Goal: Information Seeking & Learning: Find specific fact

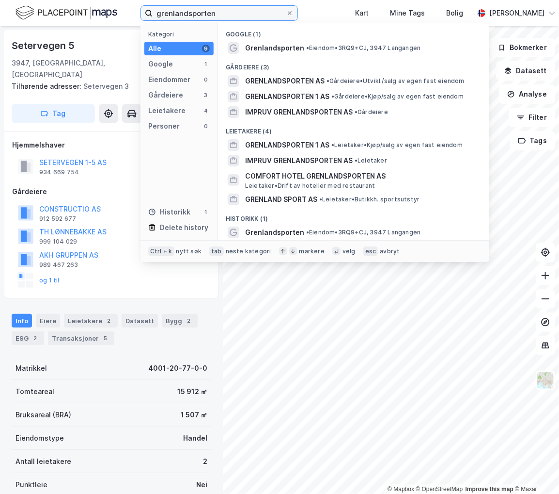
drag, startPoint x: 221, startPoint y: 11, endPoint x: 36, endPoint y: -8, distance: 185.1
click at [36, 0] on html "grenlandsporten Kategori Alle 9 Google 1 Eiendommer 0 Gårdeiere 3 Leietakere 4 …" at bounding box center [279, 247] width 559 height 494
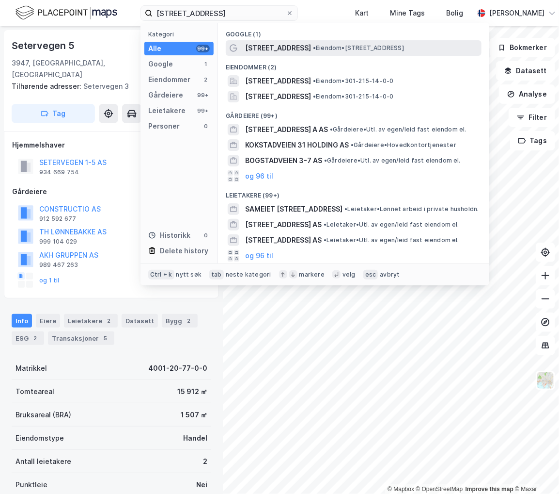
click at [351, 49] on span "• Eiendom • [STREET_ADDRESS]" at bounding box center [358, 48] width 91 height 8
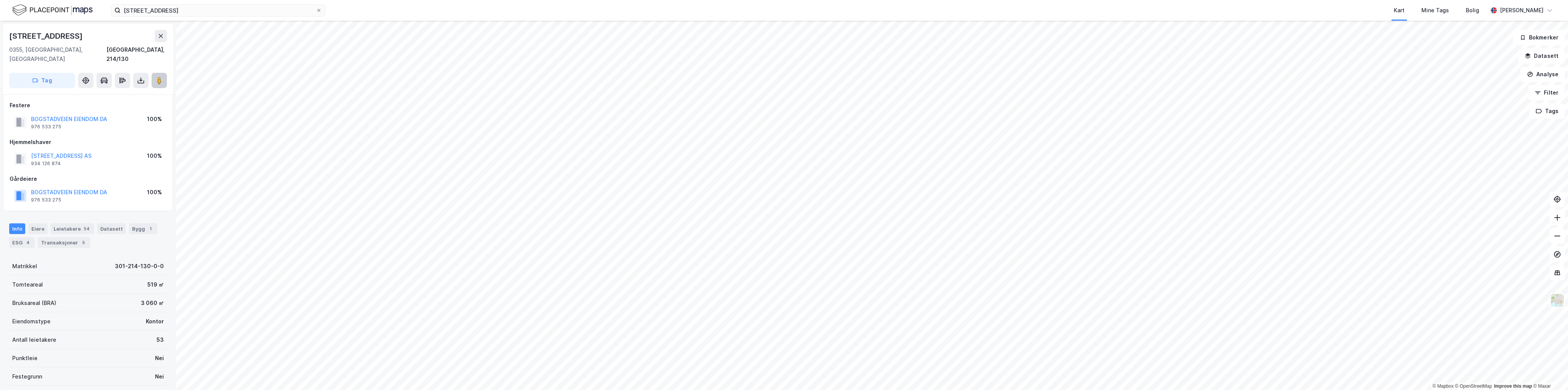
click at [158, 77] on image at bounding box center [159, 81] width 5 height 8
click at [0, 0] on button "[STREET_ADDRESS] AS" at bounding box center [0, 0] width 0 height 0
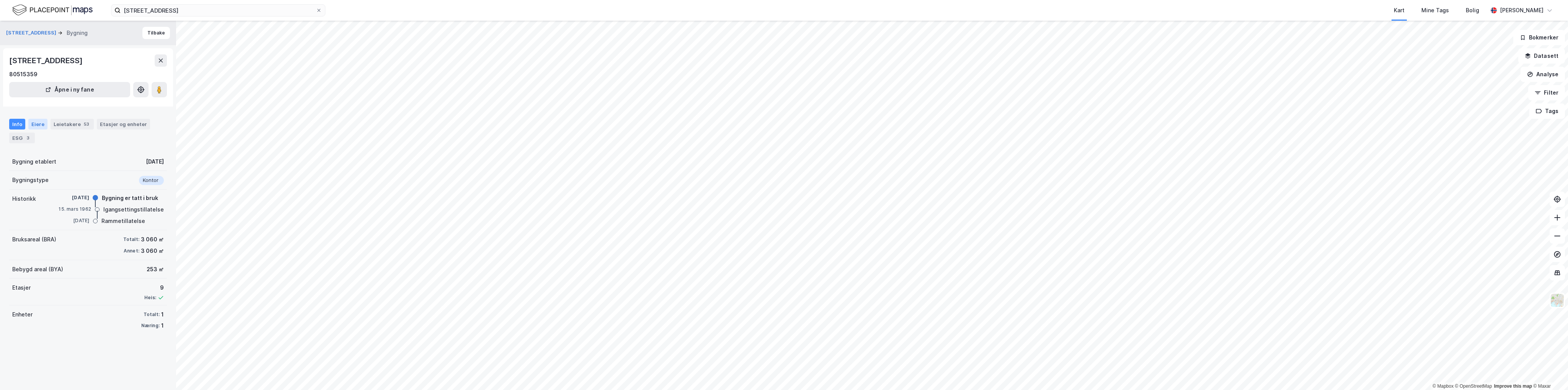
click at [44, 124] on div "Eiere" at bounding box center [38, 124] width 19 height 11
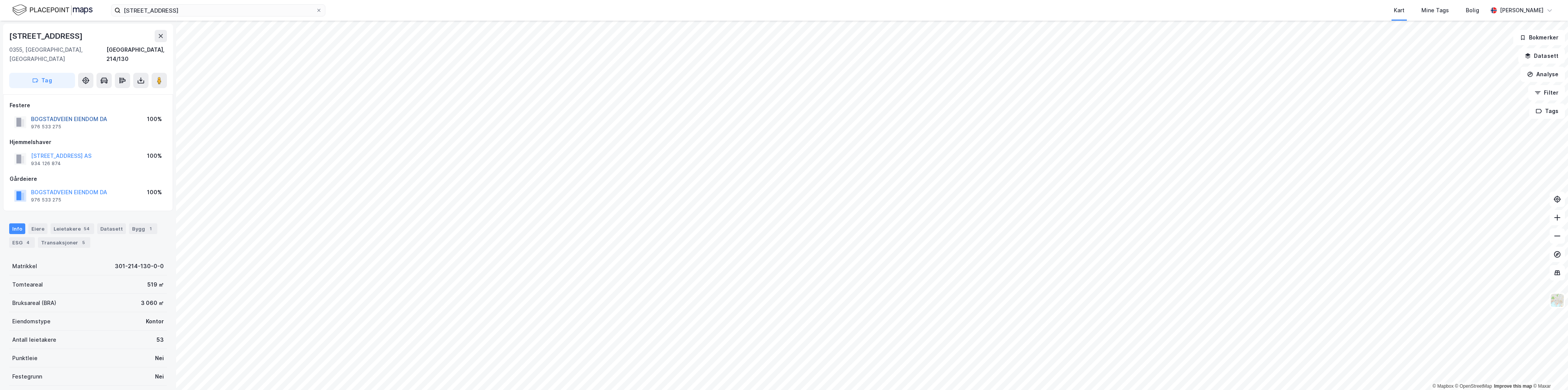
click at [0, 0] on button "BOGSTADVEIEN EIENDOM DA" at bounding box center [0, 0] width 0 height 0
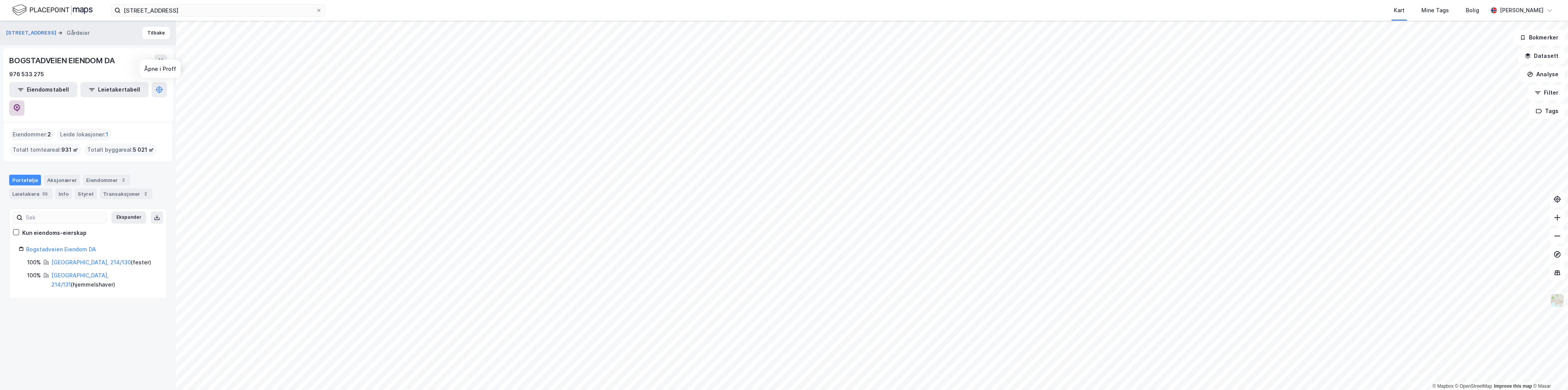
click at [21, 104] on icon at bounding box center [17, 108] width 8 height 8
click at [152, 34] on button "Tilbake" at bounding box center [156, 33] width 28 height 13
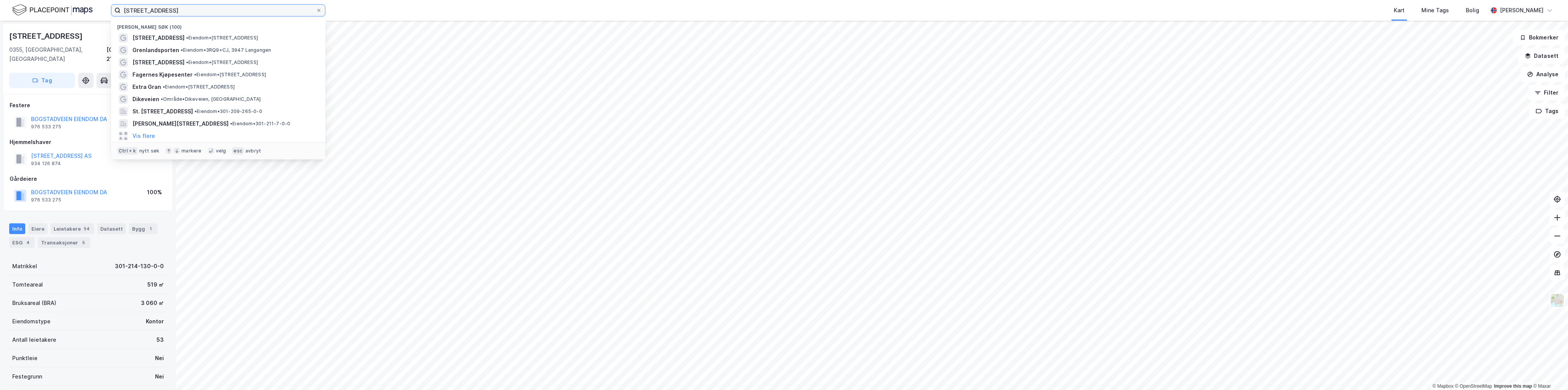
drag, startPoint x: 204, startPoint y: 9, endPoint x: 11, endPoint y: 6, distance: 193.0
click at [11, 6] on div "[STREET_ADDRESS] • Eiendom • [STREET_ADDRESS] • Eiendom • [STREET_ADDRESS] • Ei…" at bounding box center [784, 10] width 1568 height 21
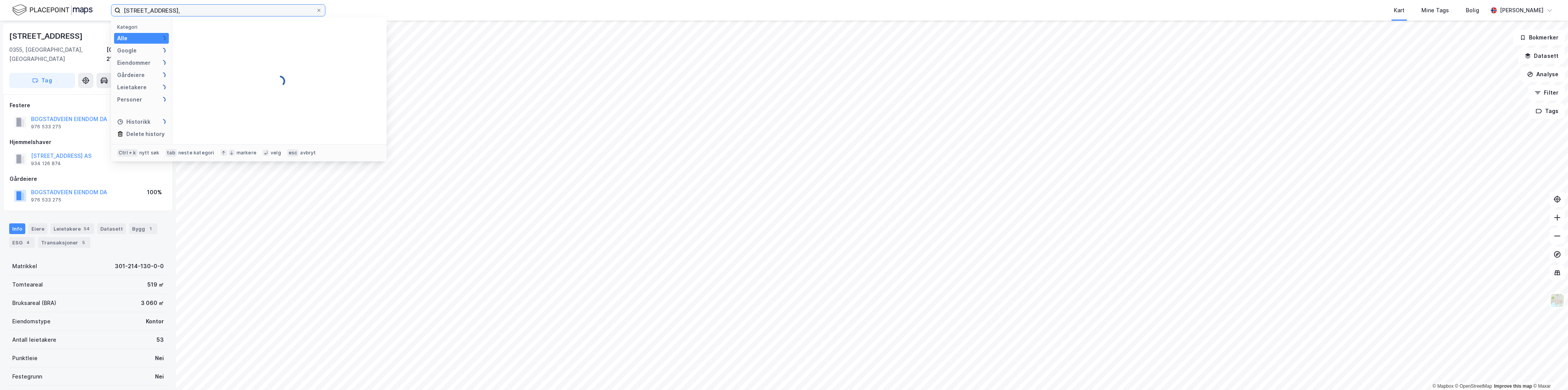
type input "[STREET_ADDRESS],"
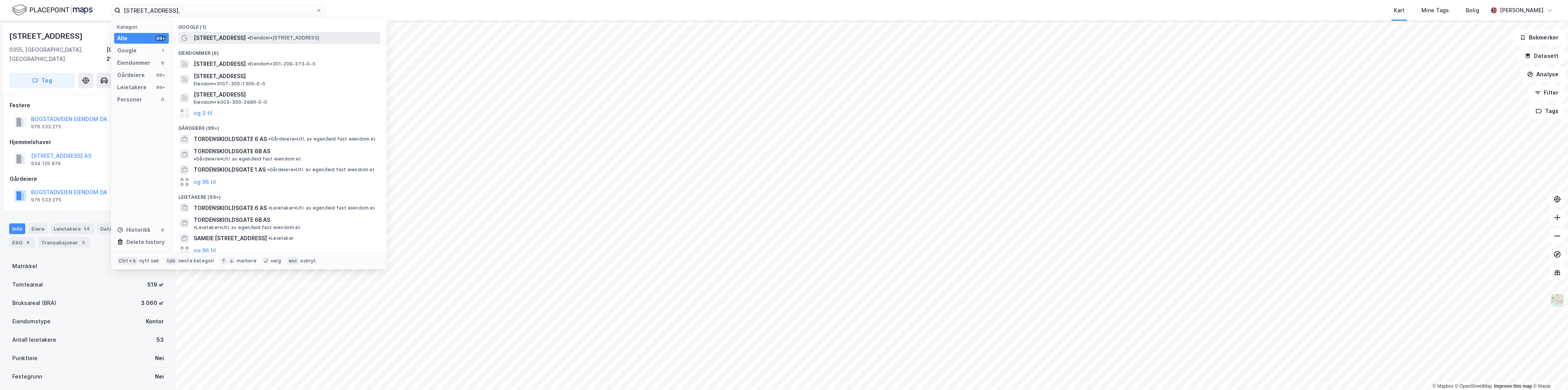
click at [228, 36] on span "[STREET_ADDRESS]" at bounding box center [219, 38] width 52 height 9
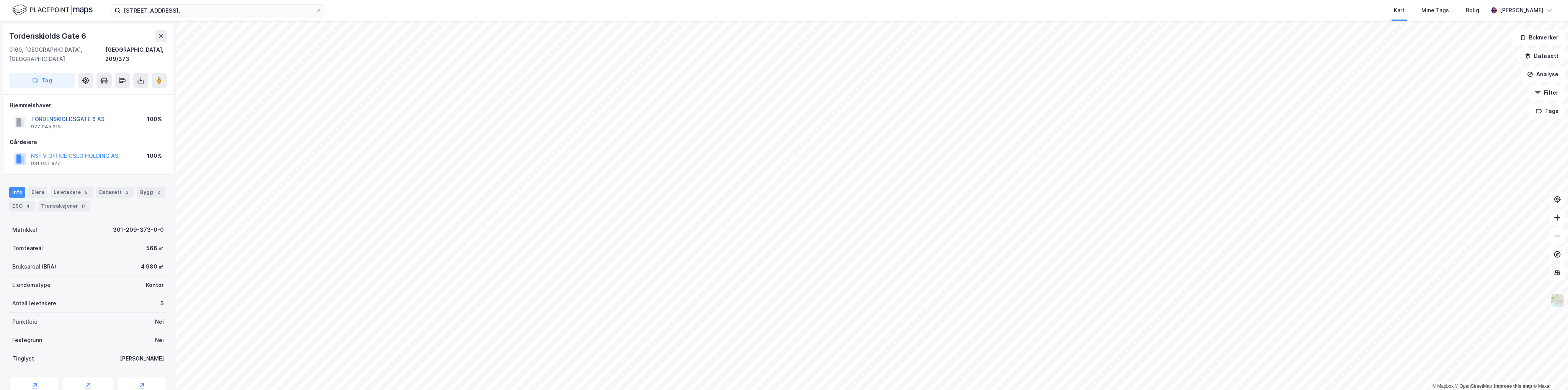
click at [0, 0] on button "TORDENSKIOLDSGATE 6 AS" at bounding box center [0, 0] width 0 height 0
click at [0, 0] on button "TORDENSKIOLDSGATE 6B AS" at bounding box center [0, 0] width 0 height 0
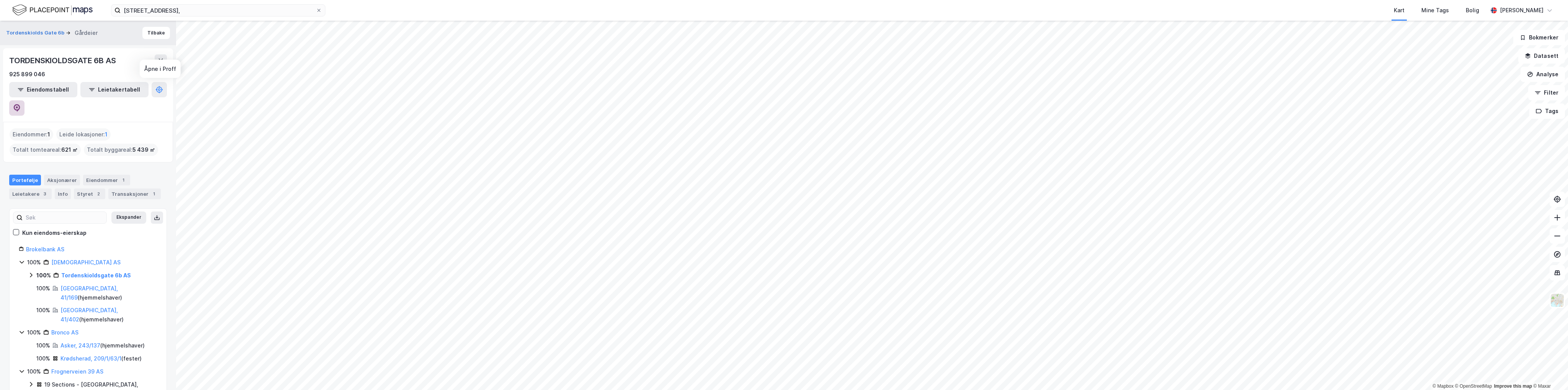
click at [21, 104] on icon at bounding box center [17, 108] width 8 height 8
